Goal: Find specific page/section: Find specific page/section

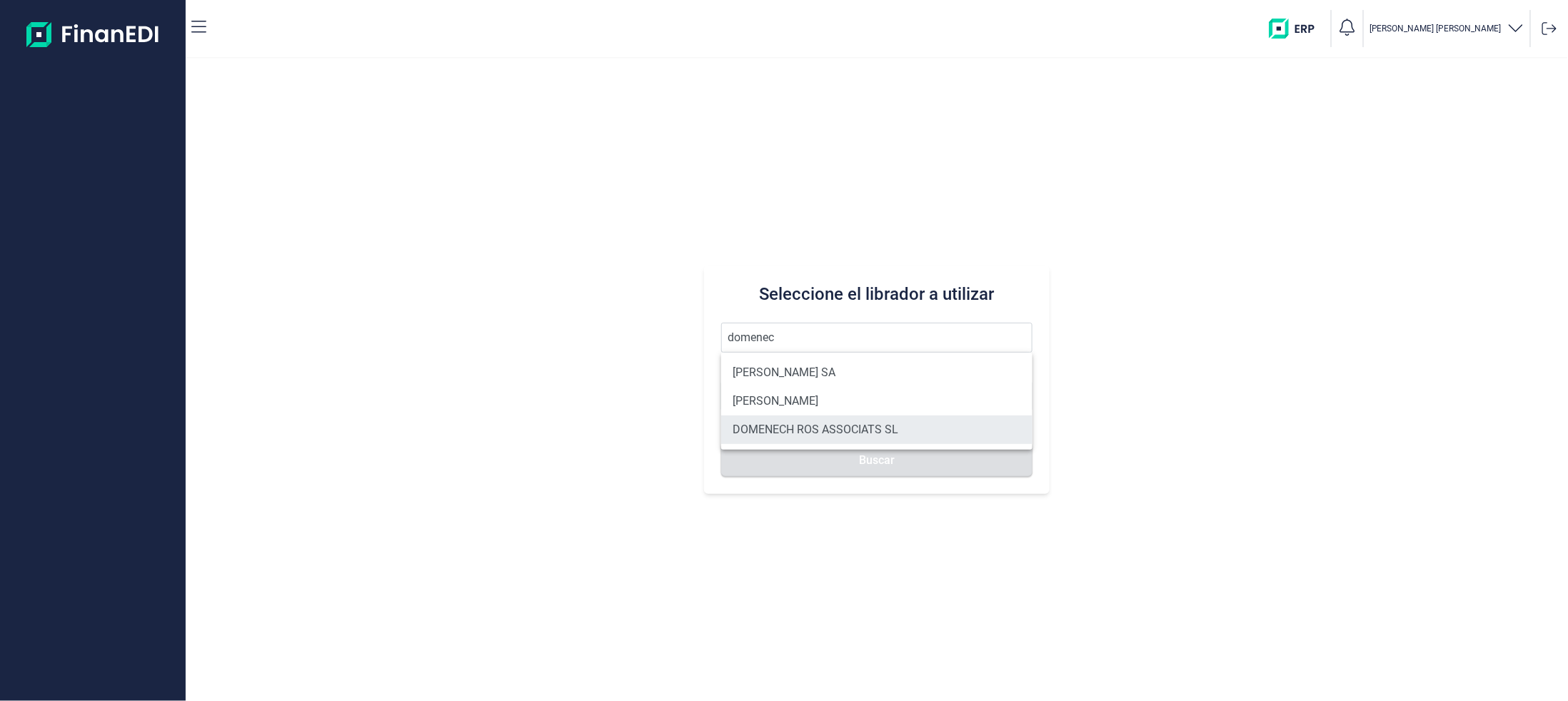
click at [773, 419] on li "DOMENECH ROS ASSOCIATS SL" at bounding box center [876, 429] width 311 height 29
type input "DOMENECH ROS ASSOCIATS SL"
type input "B63038574"
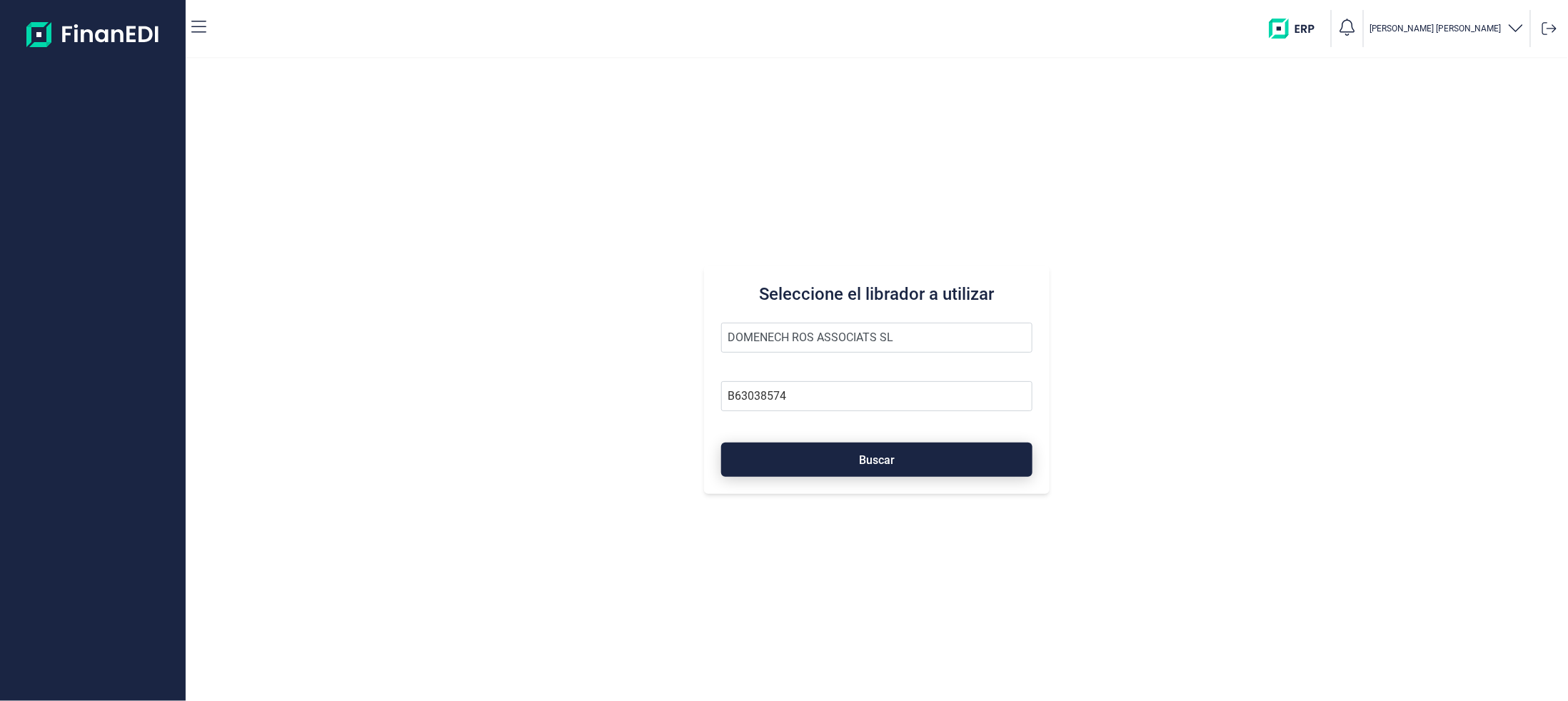
click at [794, 467] on button "Buscar" at bounding box center [876, 460] width 311 height 34
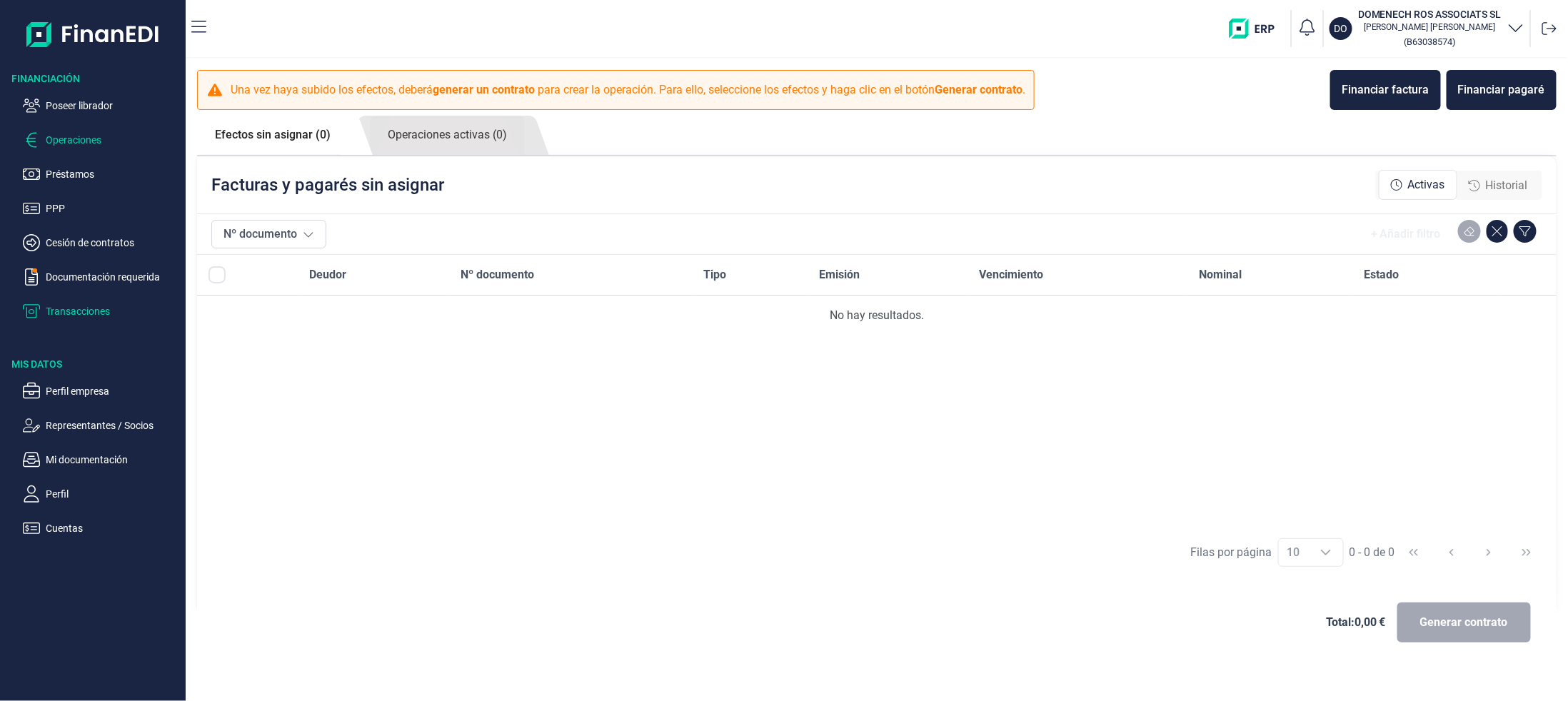
click at [65, 305] on p "Transacciones" at bounding box center [113, 311] width 134 height 17
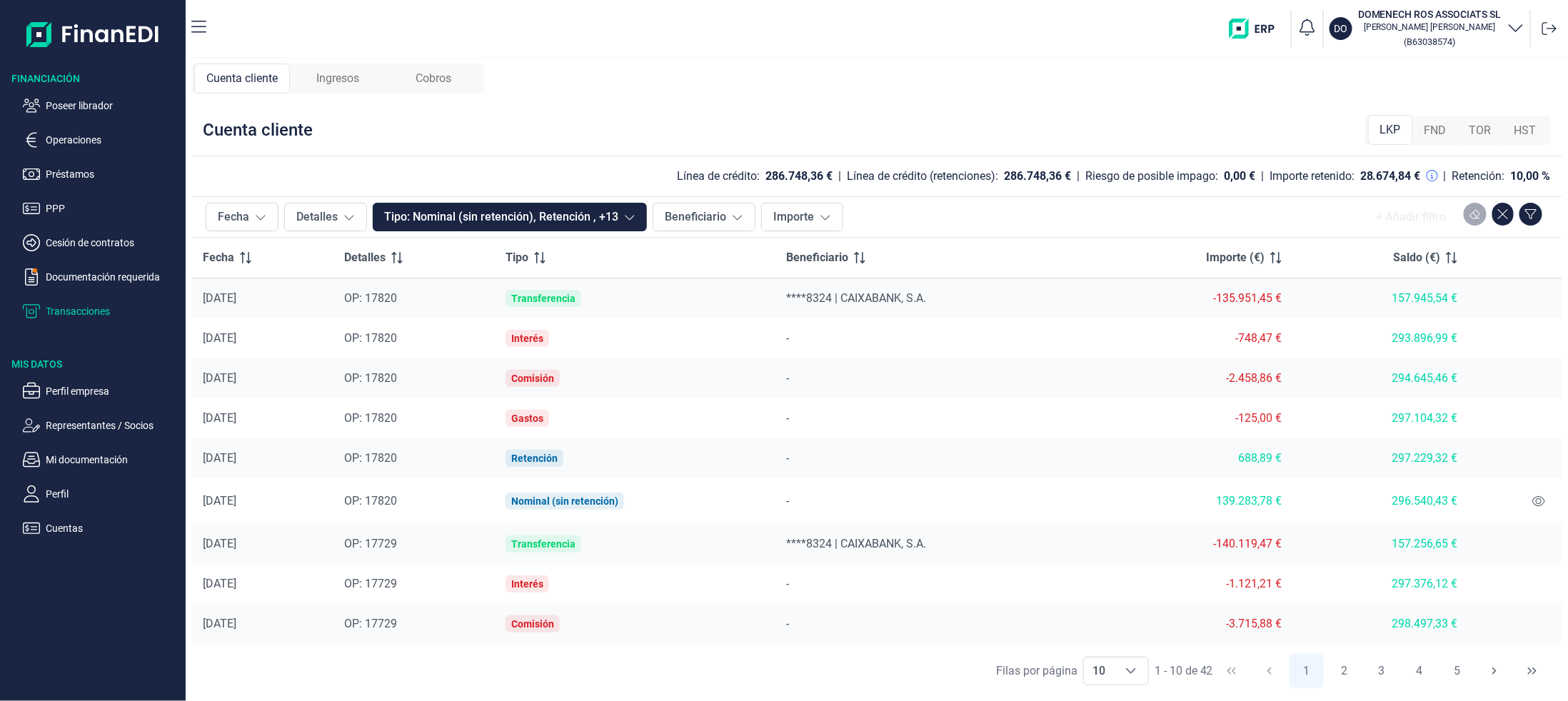
click at [305, 77] on div "Ingresos" at bounding box center [337, 79] width 96 height 30
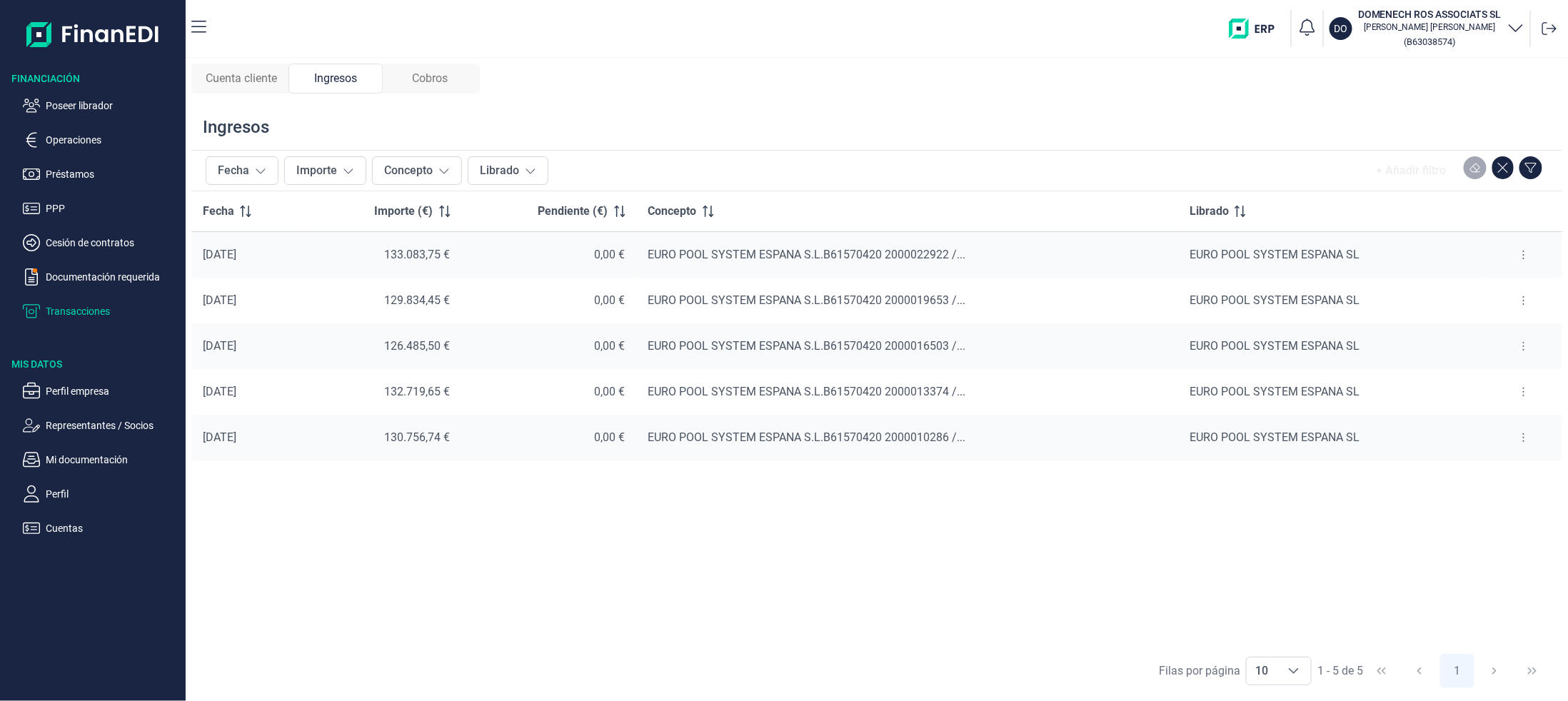
click at [436, 84] on span "Cobros" at bounding box center [430, 79] width 36 height 17
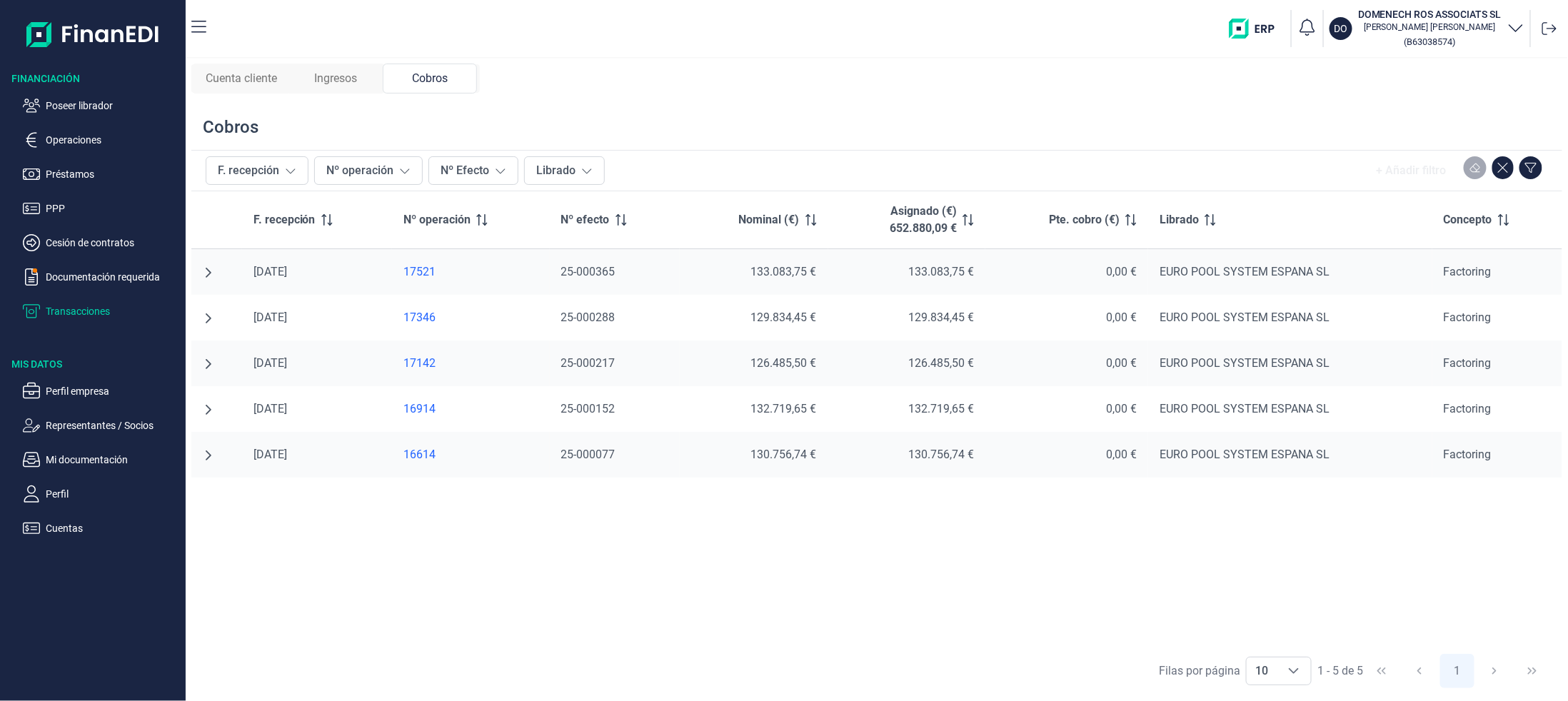
click at [63, 93] on ul "Poseer librador Operaciones Préstamos PPP Cesión de contratos Documentación req…" at bounding box center [92, 203] width 186 height 234
click at [61, 103] on p "Poseer librador" at bounding box center [113, 106] width 134 height 17
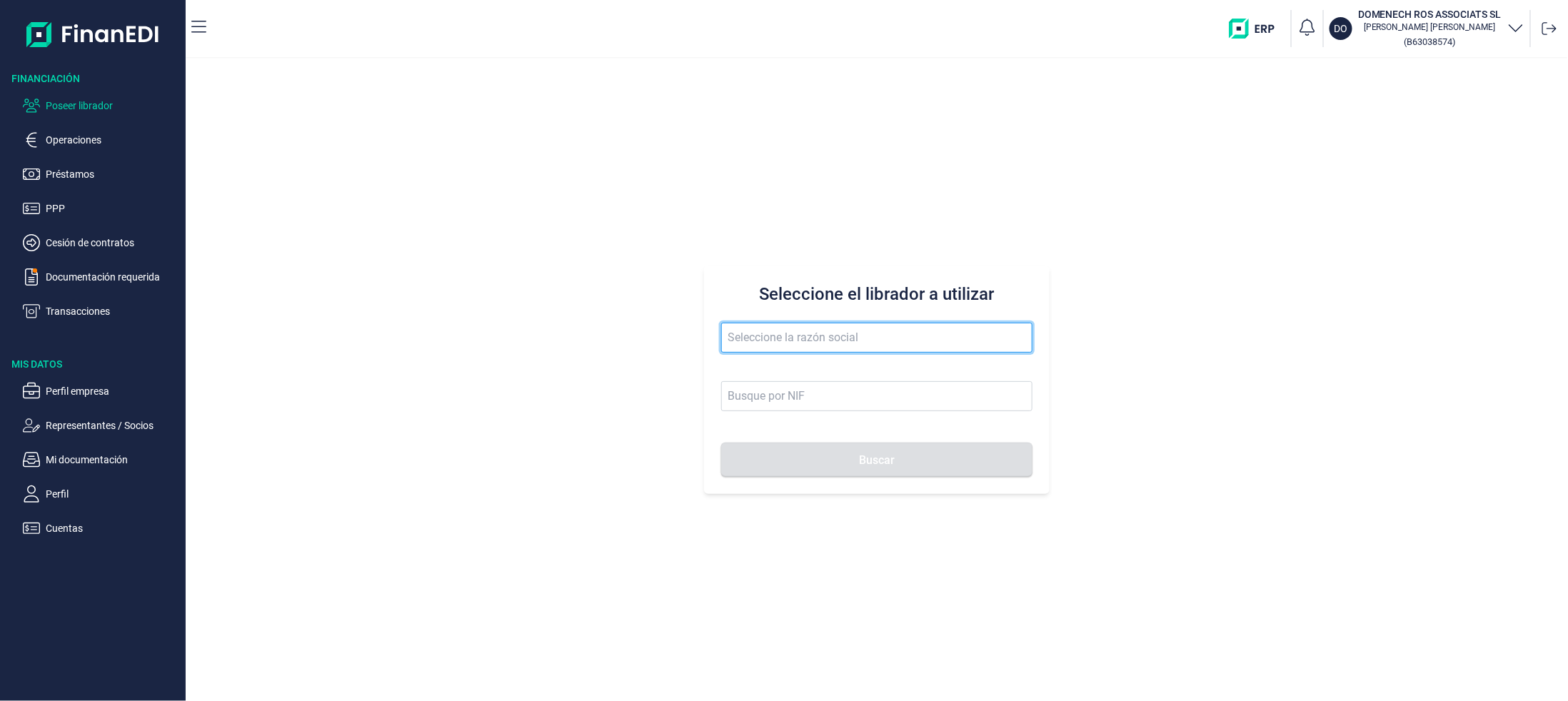
click at [828, 336] on input "text" at bounding box center [876, 337] width 311 height 30
click at [721, 443] on button "Buscar" at bounding box center [876, 460] width 311 height 34
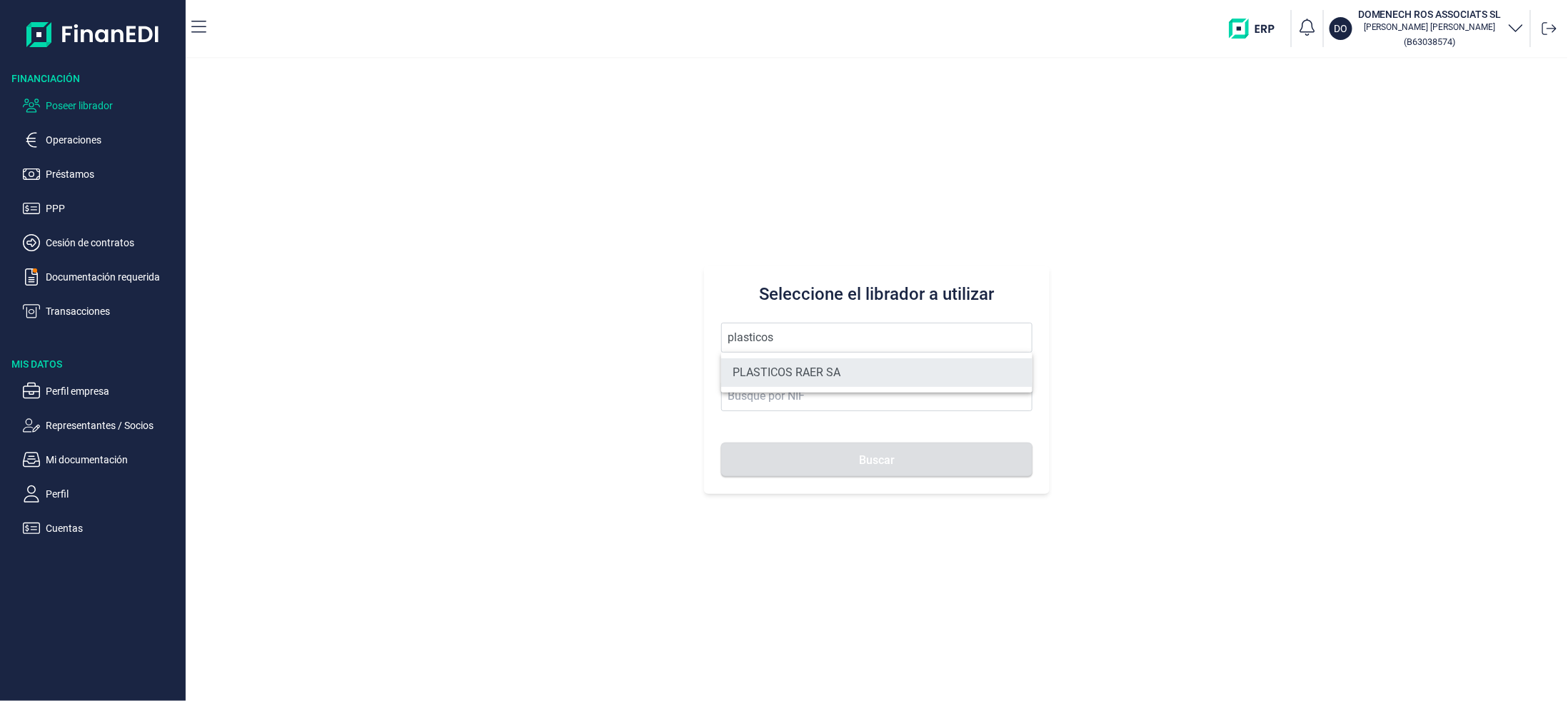
click at [796, 373] on li "PLASTICOS RAER SA" at bounding box center [876, 372] width 311 height 29
type input "PLASTICOS RAER SA"
type input "A08845729"
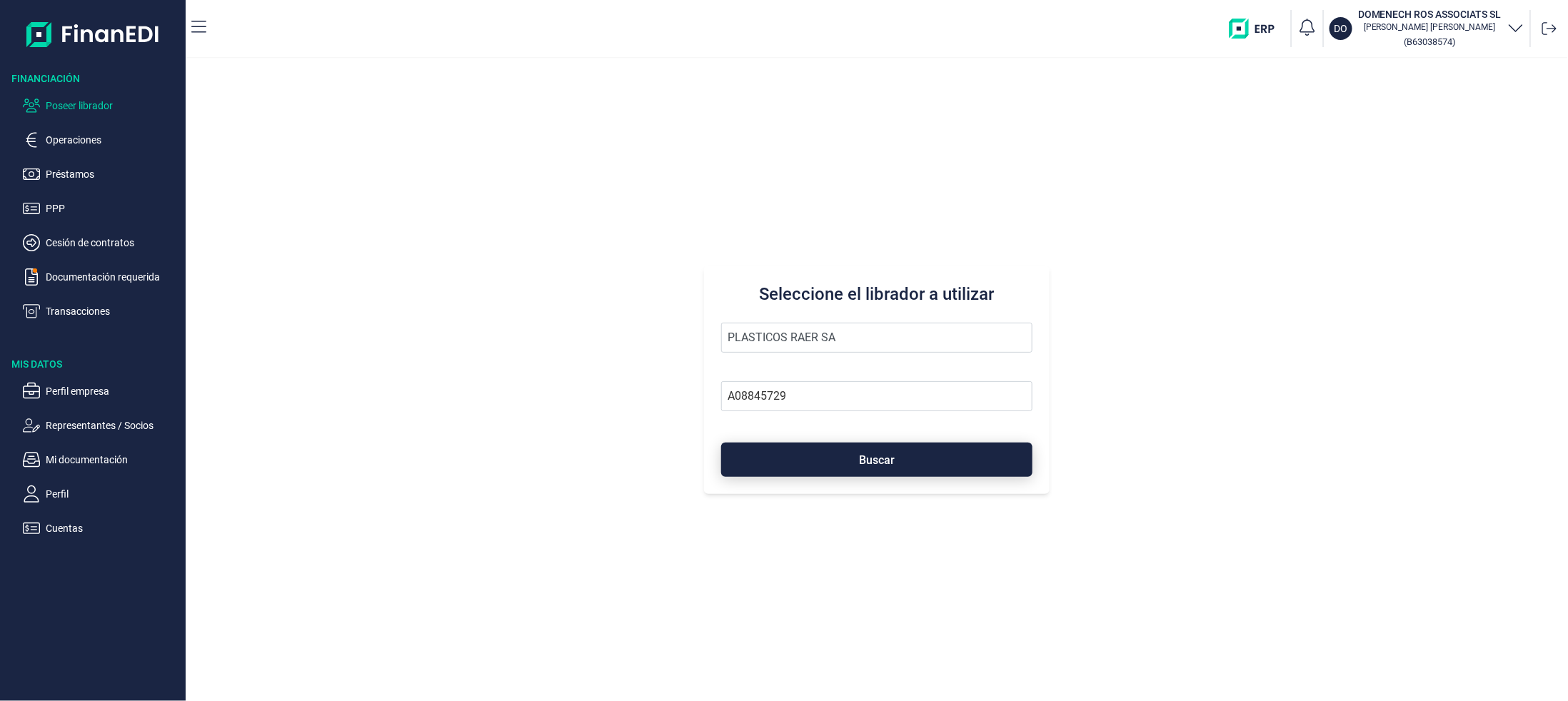
click at [836, 462] on button "Buscar" at bounding box center [876, 460] width 311 height 34
